Goal: Transaction & Acquisition: Purchase product/service

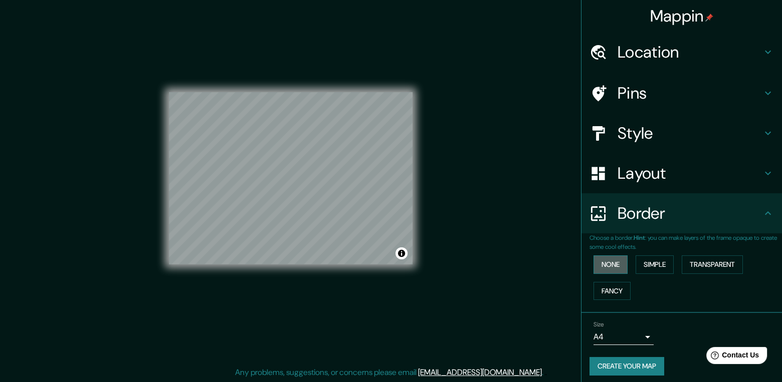
click at [613, 258] on button "None" at bounding box center [610, 265] width 34 height 19
click at [609, 261] on button "None" at bounding box center [610, 265] width 34 height 19
click at [664, 175] on h4 "Layout" at bounding box center [689, 173] width 144 height 20
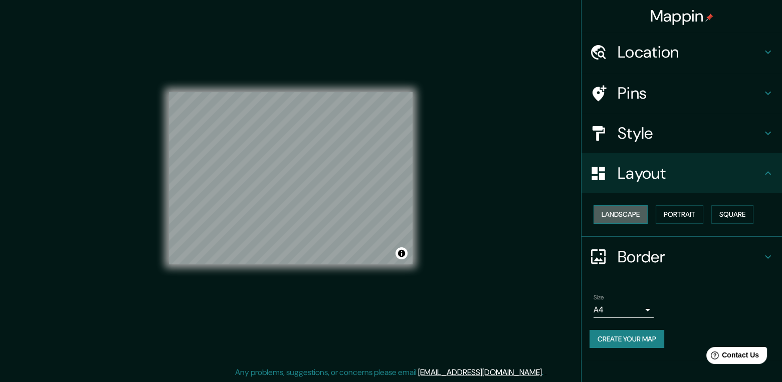
click at [626, 217] on button "Landscape" at bounding box center [620, 214] width 54 height 19
click at [671, 137] on h4 "Style" at bounding box center [689, 133] width 144 height 20
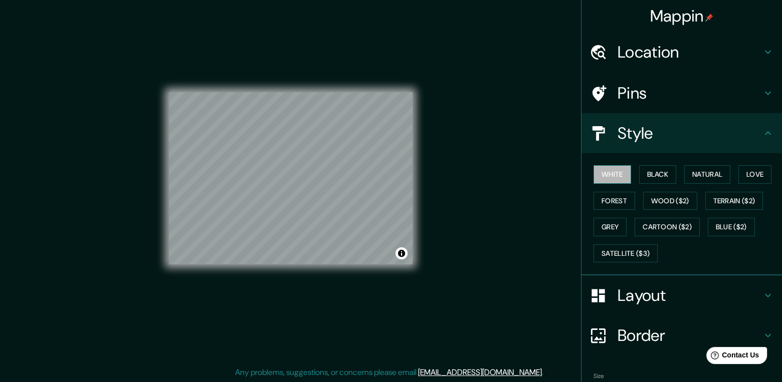
click at [610, 172] on button "White" at bounding box center [612, 174] width 38 height 19
click at [639, 173] on button "Black" at bounding box center [658, 174] width 38 height 19
click at [613, 170] on button "White" at bounding box center [612, 174] width 38 height 19
click at [609, 202] on button "Forest" at bounding box center [614, 201] width 42 height 19
click at [613, 172] on button "White" at bounding box center [612, 174] width 38 height 19
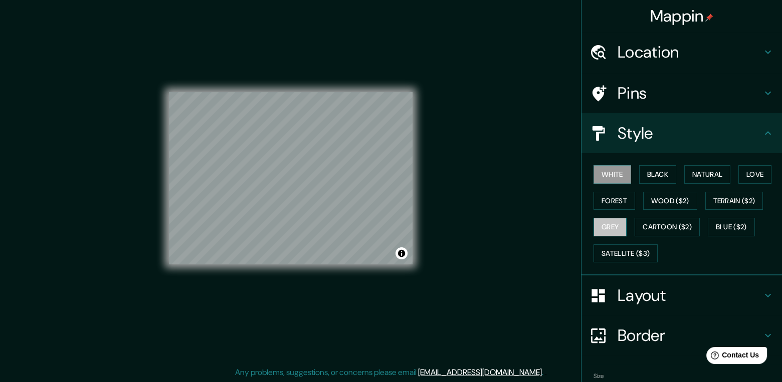
click at [612, 226] on button "Grey" at bounding box center [609, 227] width 33 height 19
click at [617, 166] on button "White" at bounding box center [612, 174] width 38 height 19
click at [698, 172] on button "Natural" at bounding box center [707, 174] width 46 height 19
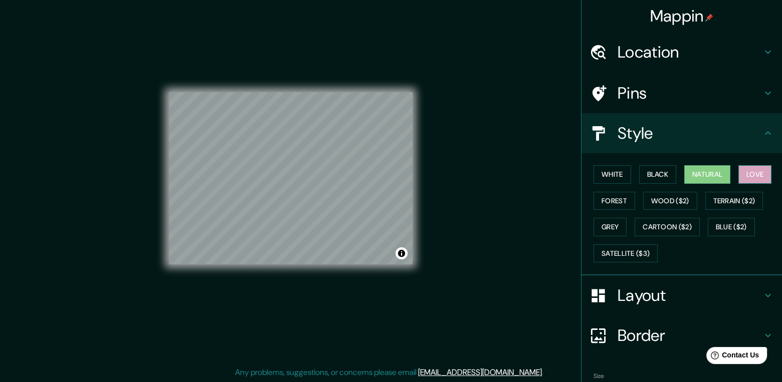
click at [738, 172] on button "Love" at bounding box center [754, 174] width 33 height 19
click at [643, 176] on button "Black" at bounding box center [658, 174] width 38 height 19
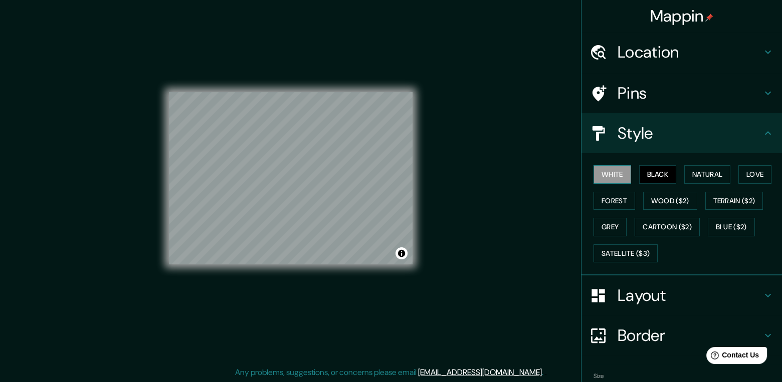
click at [621, 172] on button "White" at bounding box center [612, 174] width 38 height 19
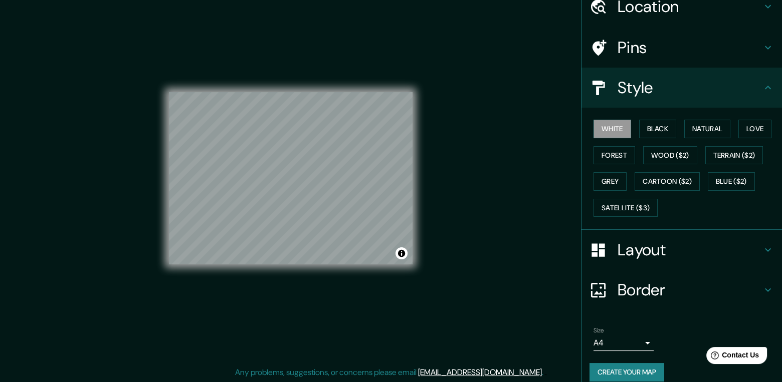
scroll to position [55, 0]
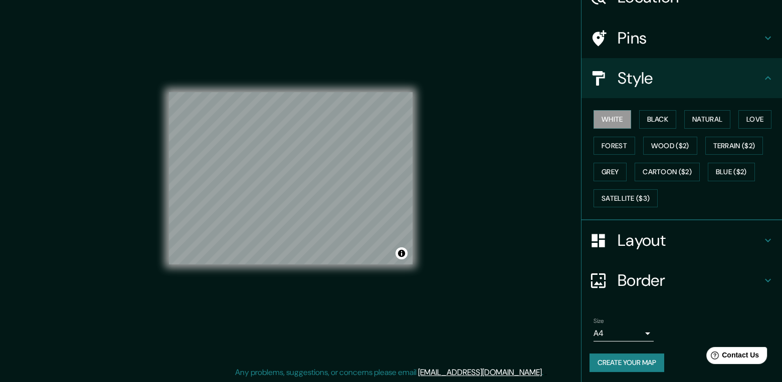
click at [619, 365] on button "Create your map" at bounding box center [626, 363] width 75 height 19
click at [621, 365] on div "Create your map" at bounding box center [681, 363] width 184 height 19
click at [601, 355] on button "Create your map" at bounding box center [626, 363] width 75 height 19
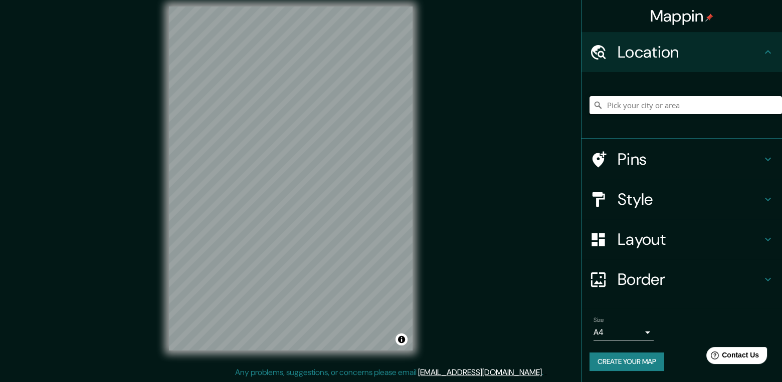
click at [658, 106] on input "Pick your city or area" at bounding box center [685, 105] width 192 height 18
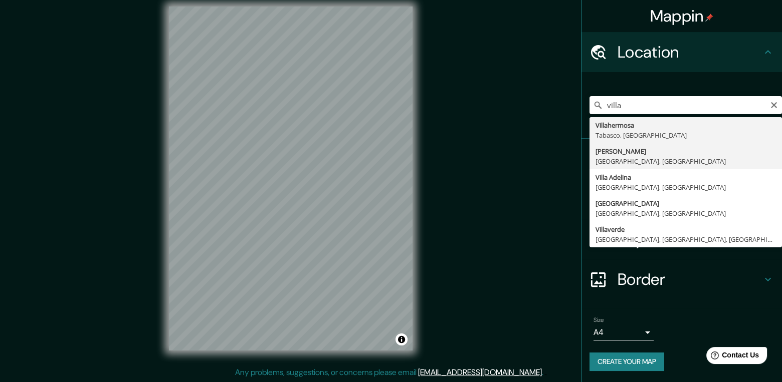
type input "Villavicencio, Departamento del Meta, Colombia"
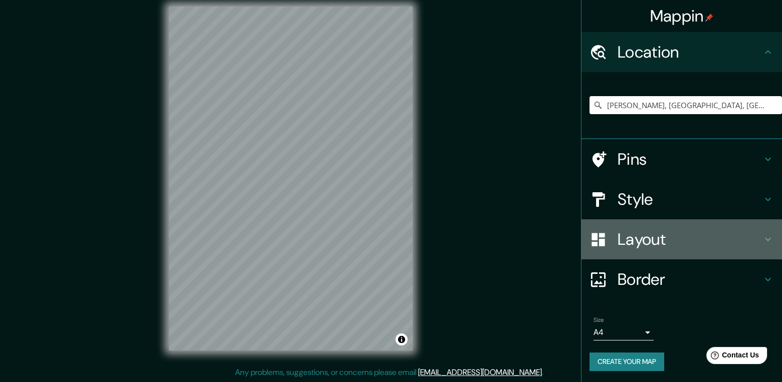
click at [628, 243] on h4 "Layout" at bounding box center [689, 240] width 144 height 20
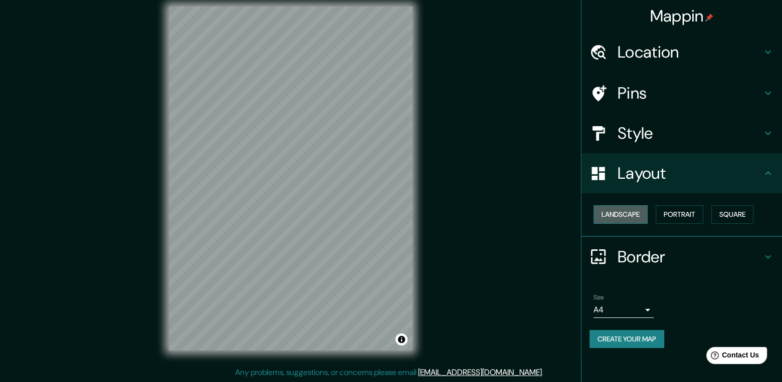
click at [615, 211] on button "Landscape" at bounding box center [620, 214] width 54 height 19
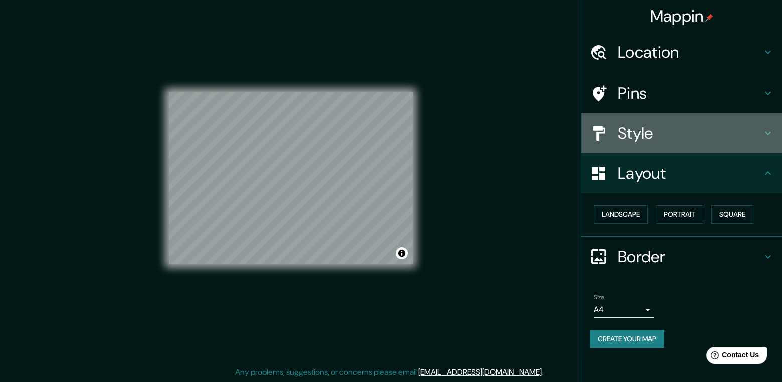
click at [690, 134] on h4 "Style" at bounding box center [689, 133] width 144 height 20
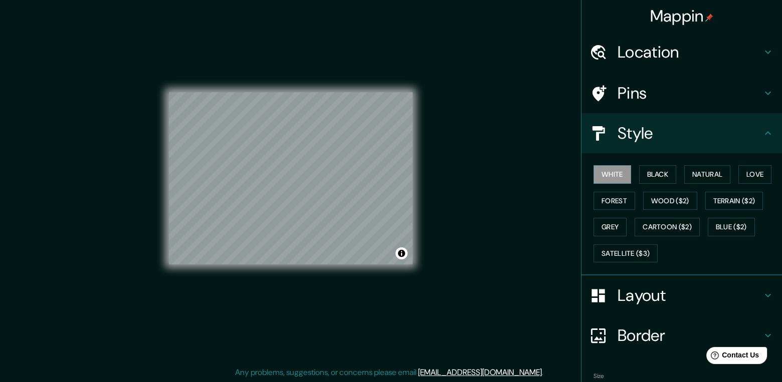
click at [671, 94] on h4 "Pins" at bounding box center [689, 93] width 144 height 20
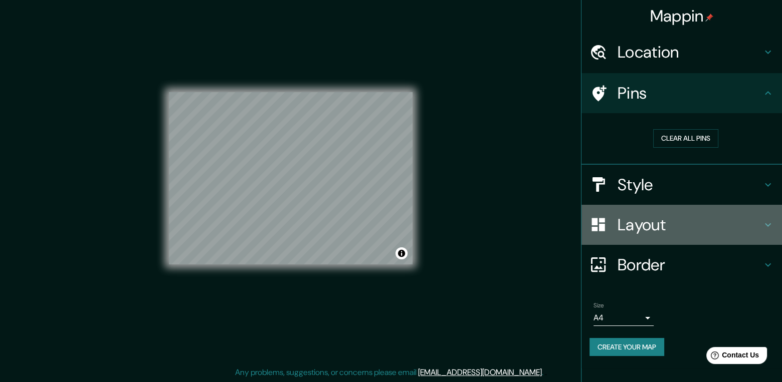
click at [674, 231] on h4 "Layout" at bounding box center [689, 225] width 144 height 20
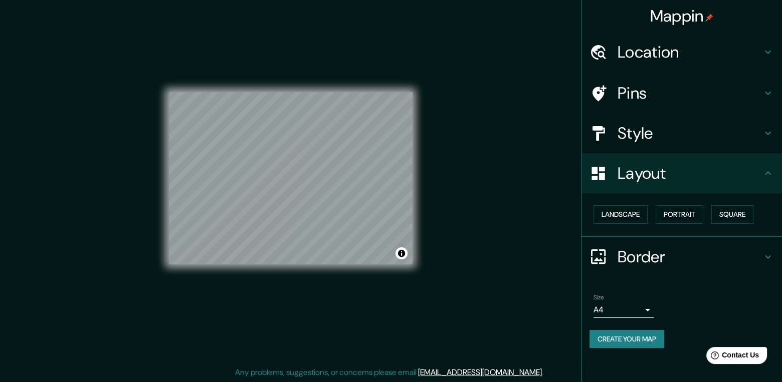
click at [658, 253] on h4 "Border" at bounding box center [689, 257] width 144 height 20
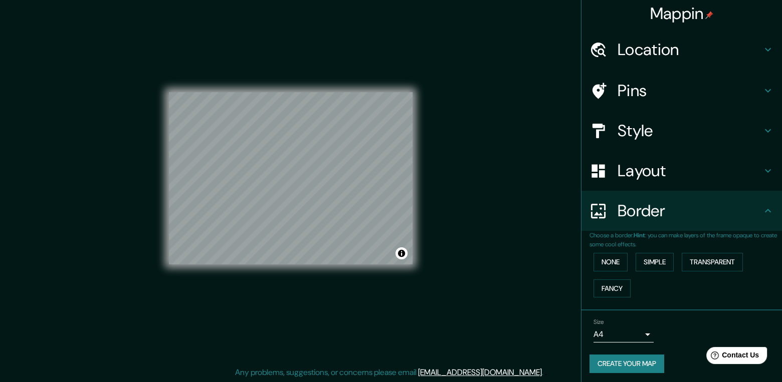
scroll to position [5, 0]
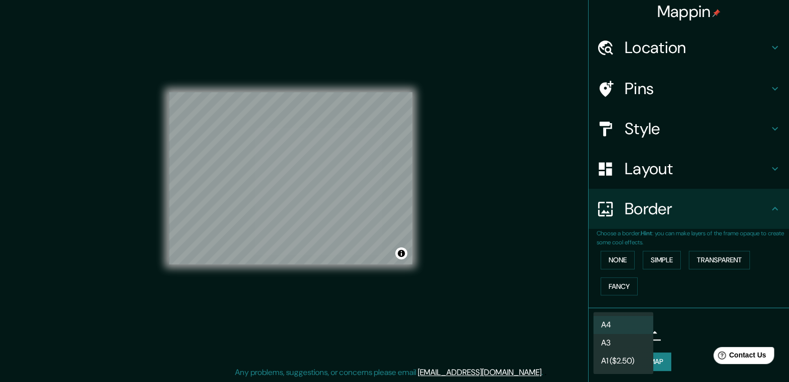
click at [631, 334] on body "Mappin Location Villavicencio, Departamento del Meta, Colombia Pins Style Layou…" at bounding box center [394, 181] width 789 height 382
click at [683, 335] on div at bounding box center [394, 191] width 789 height 382
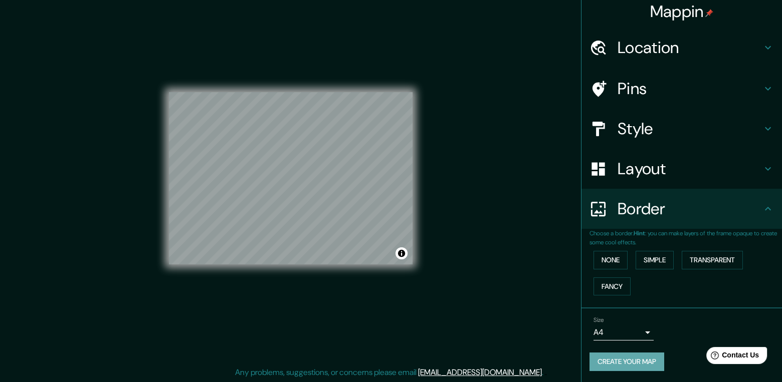
click at [646, 356] on button "Create your map" at bounding box center [626, 362] width 75 height 19
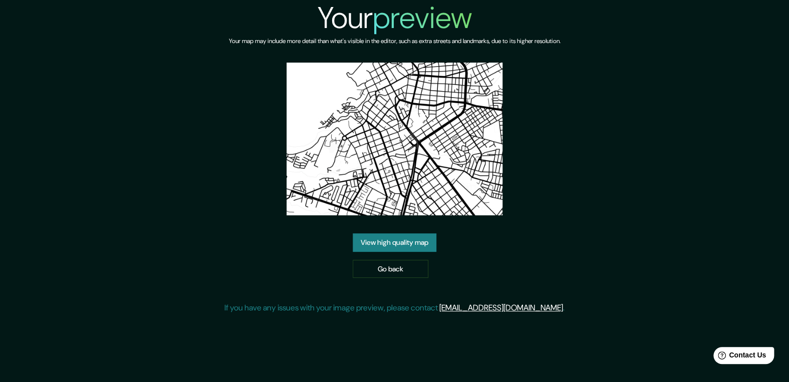
drag, startPoint x: 396, startPoint y: 231, endPoint x: 397, endPoint y: 238, distance: 6.7
click at [397, 238] on div "Your preview Your map may include more detail than what's visible in the editor…" at bounding box center [395, 161] width 340 height 322
click at [396, 245] on link "View high quality map" at bounding box center [395, 243] width 84 height 19
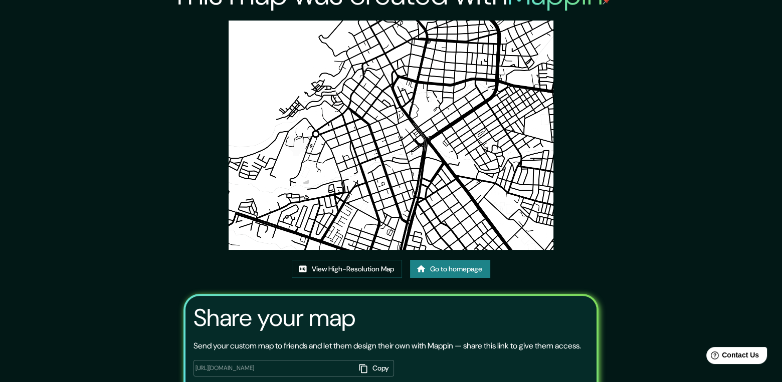
scroll to position [97, 0]
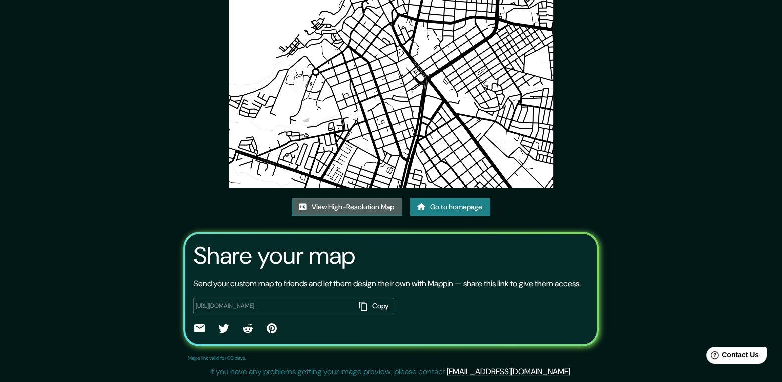
click at [335, 198] on link "View High-Resolution Map" at bounding box center [347, 207] width 110 height 19
